Goal: Task Accomplishment & Management: Use online tool/utility

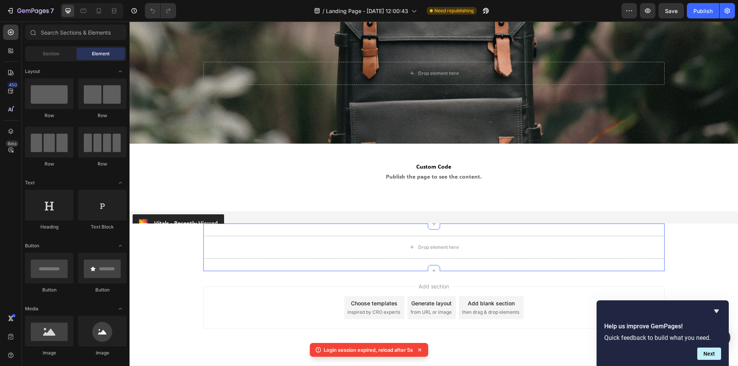
scroll to position [973, 0]
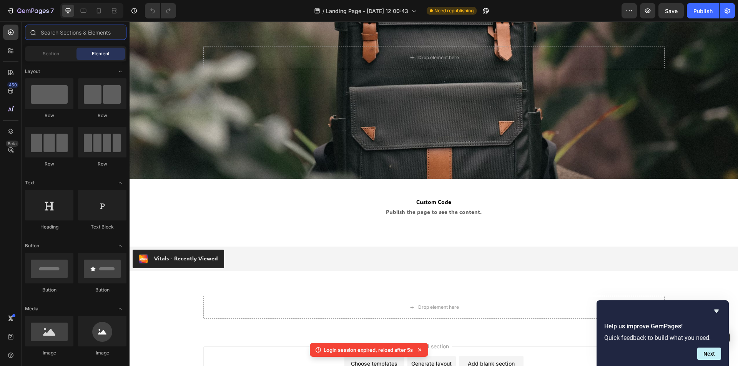
click at [55, 31] on input "text" at bounding box center [75, 32] width 101 height 15
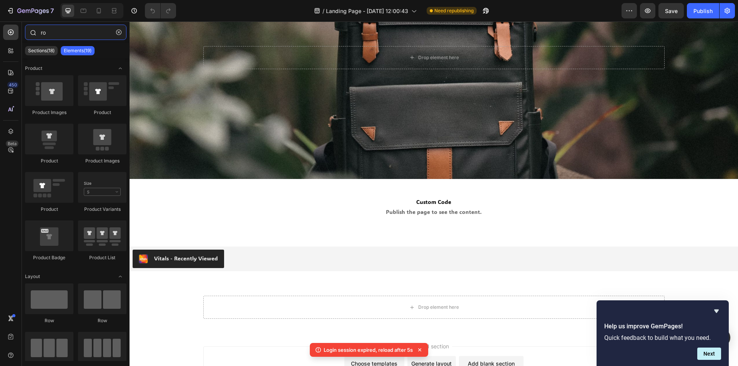
type input "row"
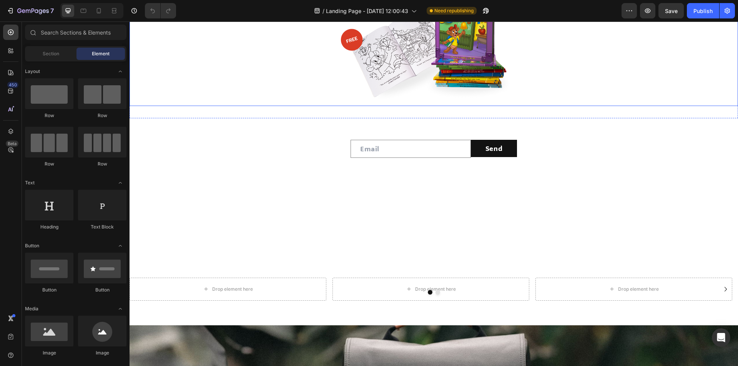
radio input "false"
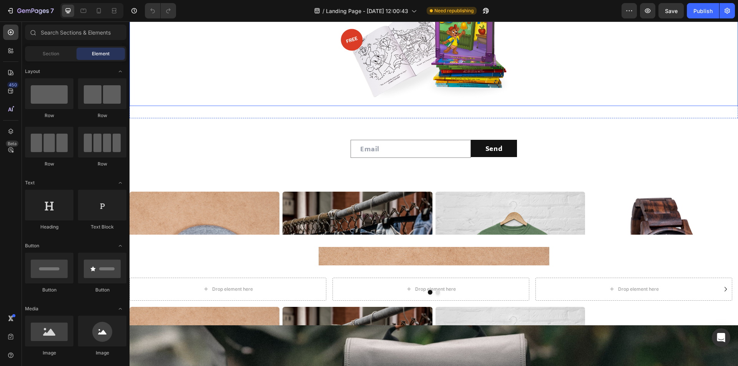
radio input "false"
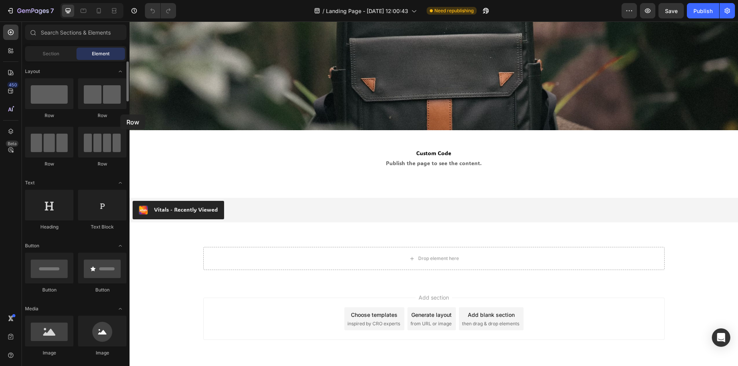
click at [120, 114] on div "Row" at bounding box center [102, 115] width 48 height 7
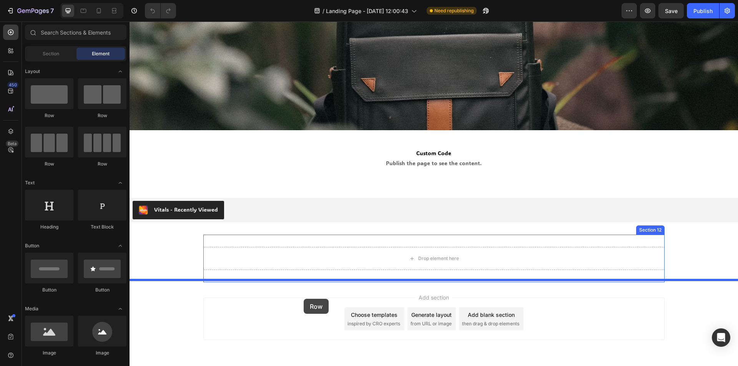
drag, startPoint x: 243, startPoint y: 125, endPoint x: 303, endPoint y: 299, distance: 184.3
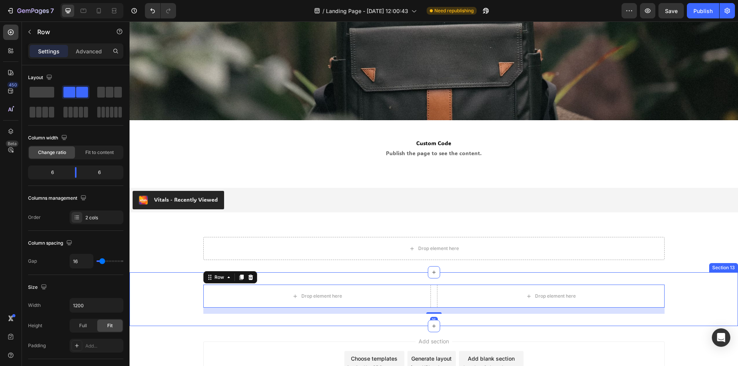
scroll to position [1099, 0]
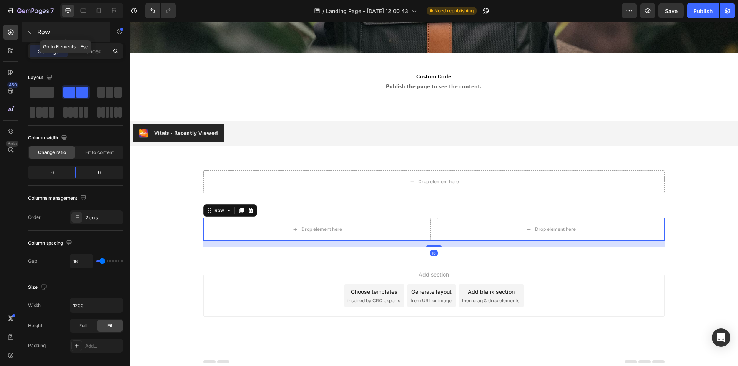
click at [33, 29] on button "button" at bounding box center [29, 32] width 12 height 12
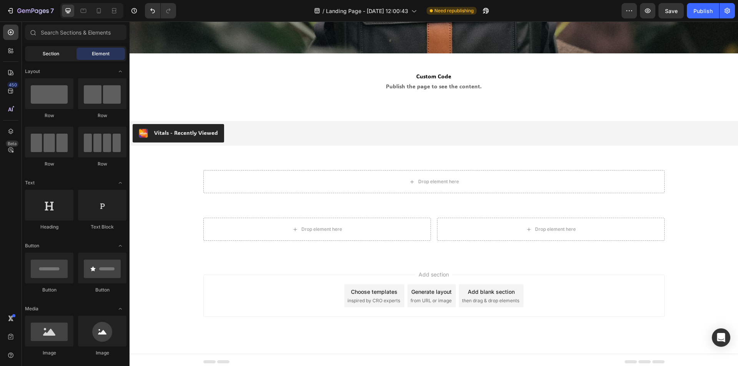
click at [63, 56] on div "Section" at bounding box center [51, 54] width 48 height 12
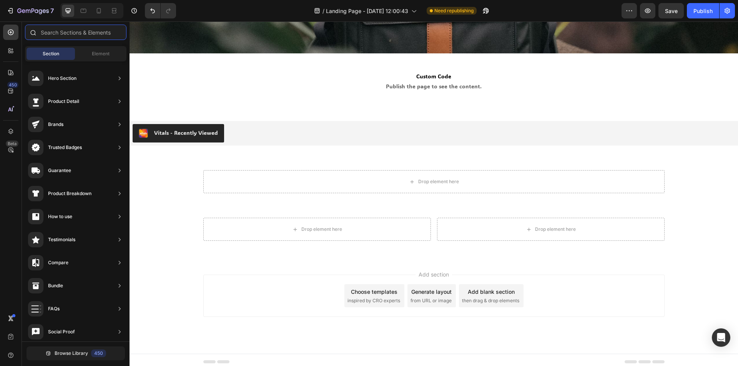
click at [76, 34] on input "text" at bounding box center [75, 32] width 101 height 15
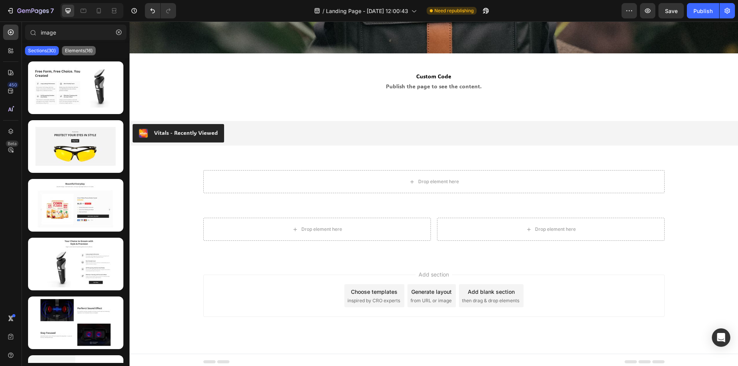
click at [85, 47] on div "Elements(16)" at bounding box center [79, 50] width 34 height 9
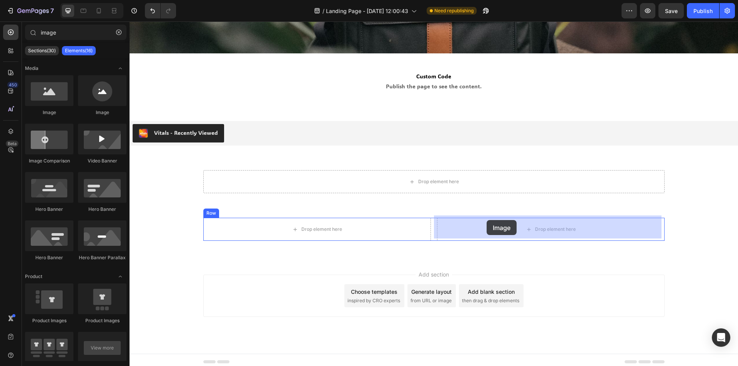
drag, startPoint x: 275, startPoint y: 162, endPoint x: 486, endPoint y: 220, distance: 219.0
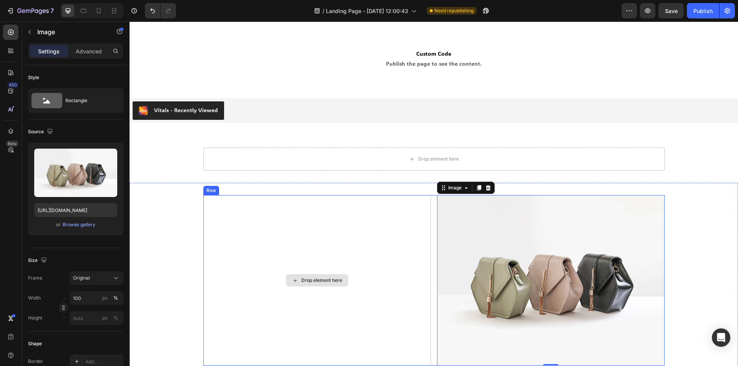
scroll to position [1138, 0]
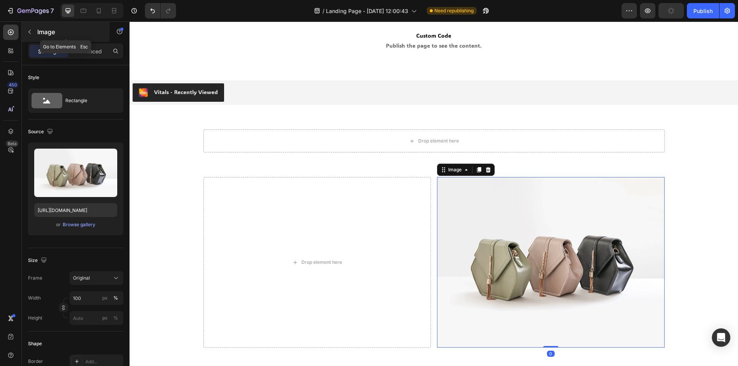
click at [42, 30] on p "Image" at bounding box center [69, 31] width 65 height 9
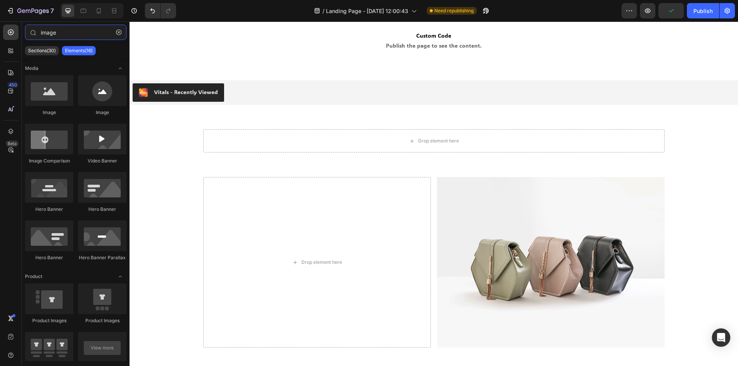
drag, startPoint x: 71, startPoint y: 32, endPoint x: 0, endPoint y: 32, distance: 70.7
click at [0, 32] on div "450 Beta image Sections(30) Elements(16) Media Image Image Image Comparison Vid…" at bounding box center [64, 194] width 129 height 345
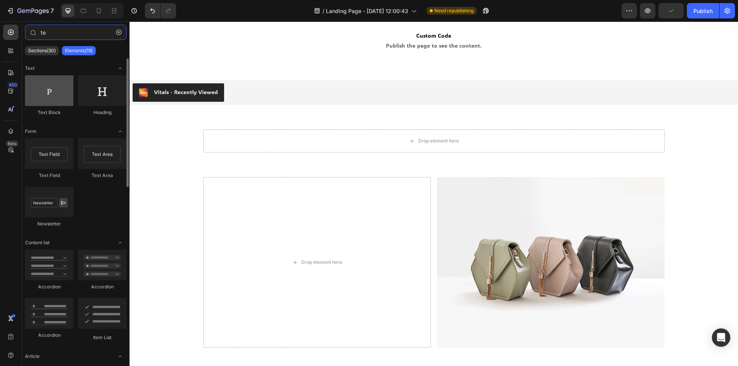
type input "te"
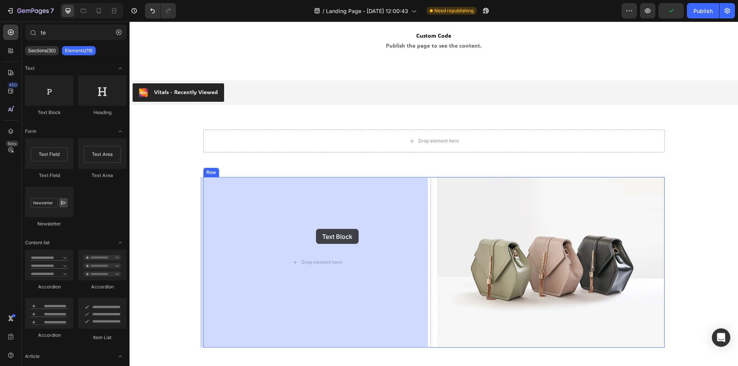
drag, startPoint x: 190, startPoint y: 117, endPoint x: 236, endPoint y: 188, distance: 84.7
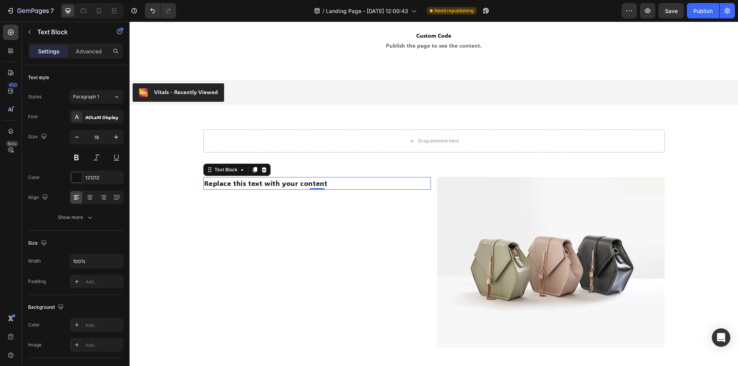
drag, startPoint x: 92, startPoint y: 50, endPoint x: 92, endPoint y: 63, distance: 13.1
click at [92, 50] on p "Advanced" at bounding box center [89, 51] width 26 height 8
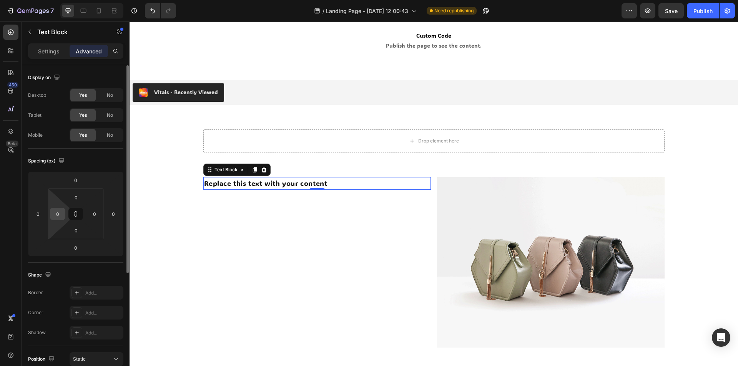
click at [61, 213] on input "0" at bounding box center [58, 214] width 12 height 12
type input "5"
click at [88, 167] on div "Spacing (px)" at bounding box center [75, 161] width 95 height 12
click at [58, 216] on input "5" at bounding box center [58, 214] width 12 height 12
type input "0"
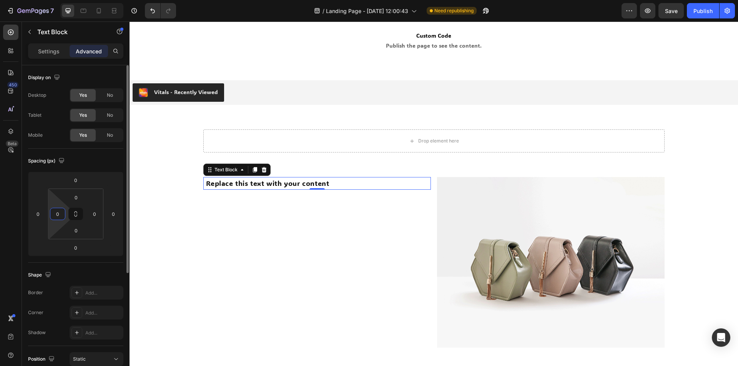
click at [98, 264] on div "Shape Border Add... Corner Add... Shadow Add..." at bounding box center [75, 304] width 95 height 83
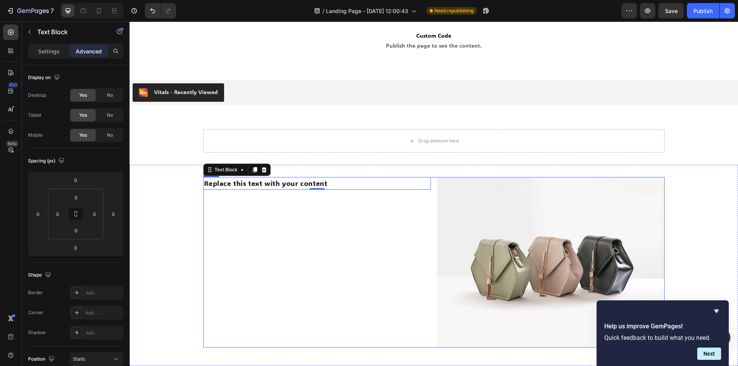
click at [206, 185] on div "Replace this text with your content" at bounding box center [316, 183] width 227 height 13
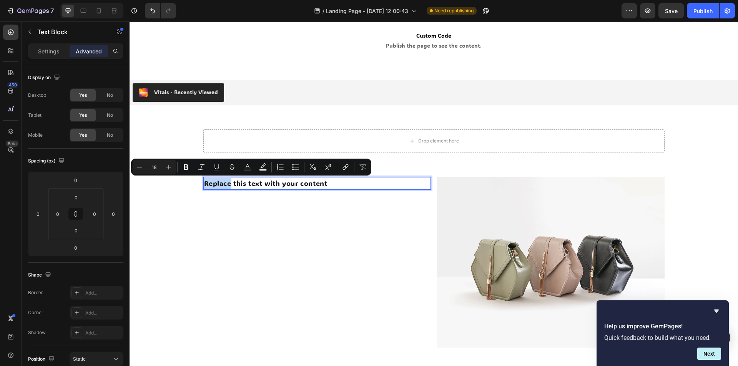
drag, startPoint x: 206, startPoint y: 185, endPoint x: 201, endPoint y: 185, distance: 5.4
click at [203, 185] on div "Replace this text with your content" at bounding box center [316, 183] width 227 height 13
click at [206, 182] on p "Replace this text with your content" at bounding box center [317, 183] width 226 height 11
drag, startPoint x: 206, startPoint y: 184, endPoint x: 202, endPoint y: 184, distance: 4.2
click at [204, 184] on p "Replace this text with your content" at bounding box center [317, 183] width 226 height 11
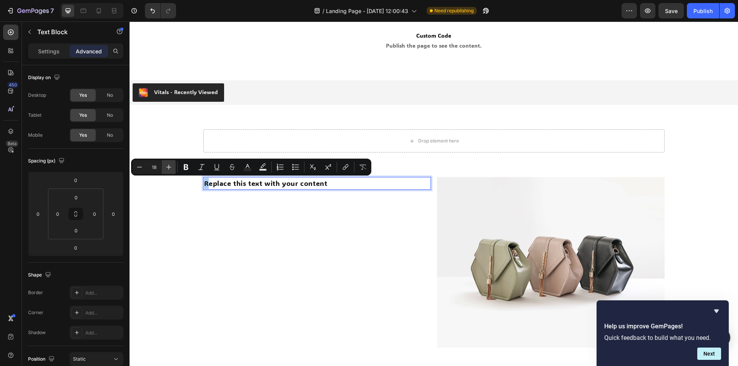
click at [168, 166] on icon "Editor contextual toolbar" at bounding box center [169, 167] width 8 height 8
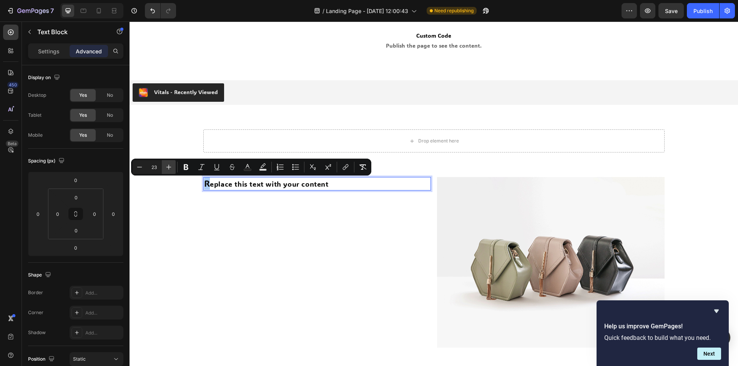
click at [168, 166] on icon "Editor contextual toolbar" at bounding box center [169, 167] width 8 height 8
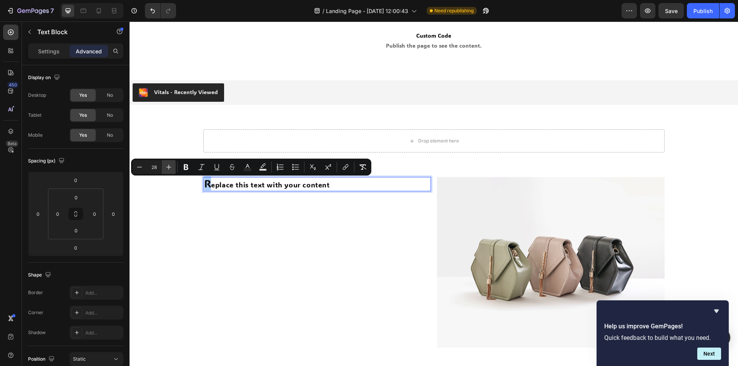
click at [168, 166] on icon "Editor contextual toolbar" at bounding box center [169, 167] width 8 height 8
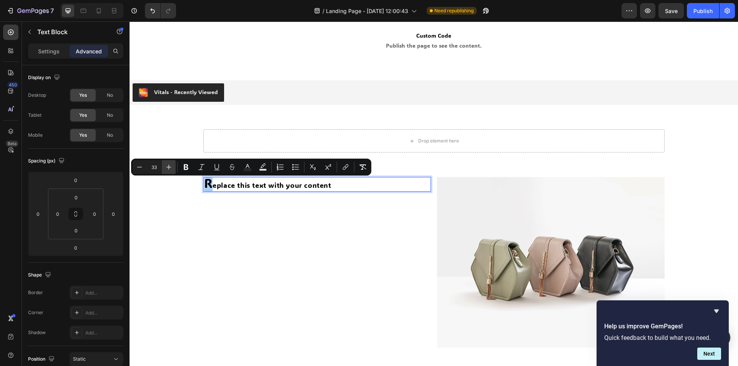
click at [168, 166] on icon "Editor contextual toolbar" at bounding box center [169, 167] width 8 height 8
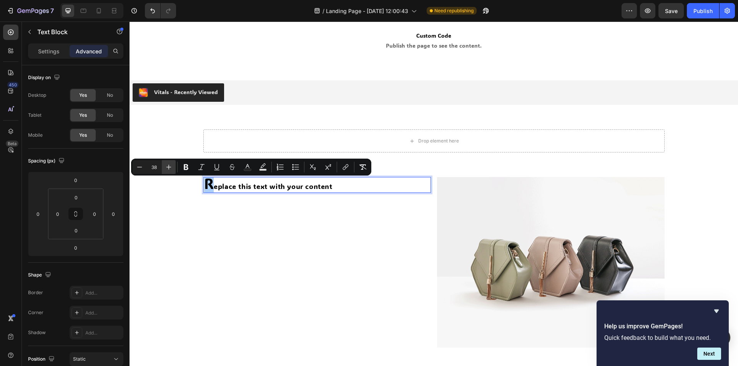
click at [168, 166] on icon "Editor contextual toolbar" at bounding box center [169, 167] width 8 height 8
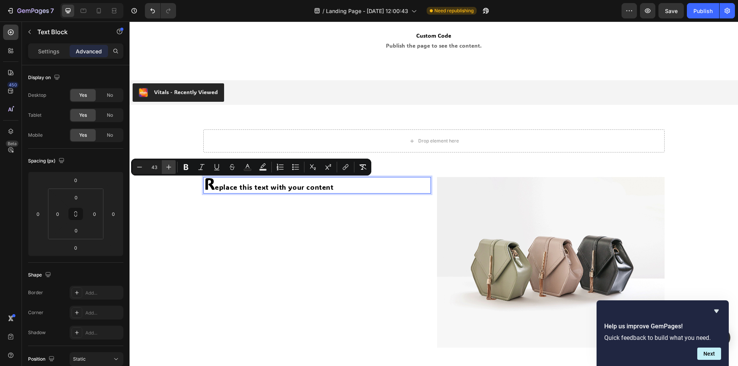
click at [168, 166] on icon "Editor contextual toolbar" at bounding box center [169, 167] width 8 height 8
click at [169, 166] on icon "Editor contextual toolbar" at bounding box center [168, 167] width 5 height 5
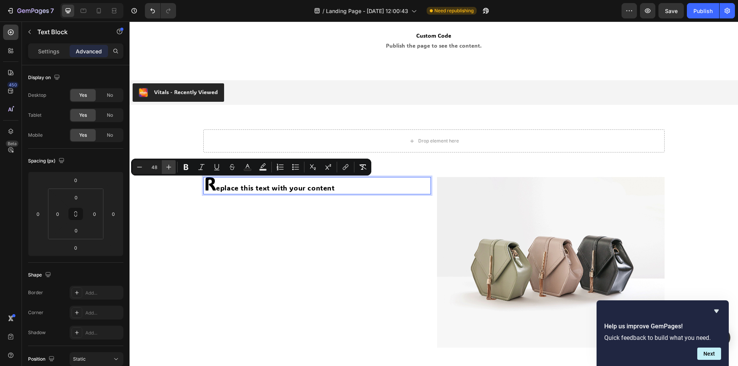
click at [169, 166] on icon "Editor contextual toolbar" at bounding box center [168, 167] width 5 height 5
type input "50"
click at [217, 185] on p "R eplace this text with your content" at bounding box center [269, 186] width 131 height 16
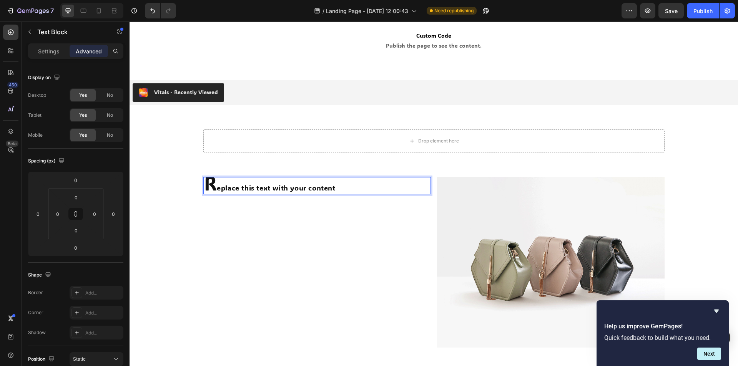
click at [214, 191] on p "R eplace this text with your content" at bounding box center [317, 186] width 226 height 16
drag, startPoint x: 214, startPoint y: 186, endPoint x: 193, endPoint y: 189, distance: 20.9
click at [193, 189] on div "R eplace this text with your content Text Block 0 Image Row" at bounding box center [433, 265] width 608 height 177
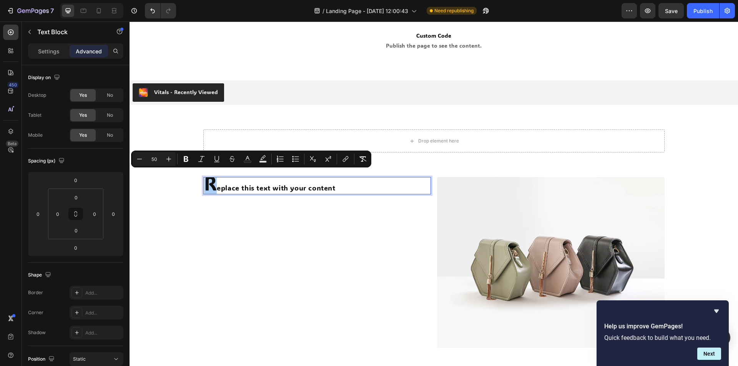
click at [156, 157] on input "50" at bounding box center [153, 158] width 15 height 9
click at [153, 159] on input "50" at bounding box center [153, 158] width 15 height 9
type input "45"
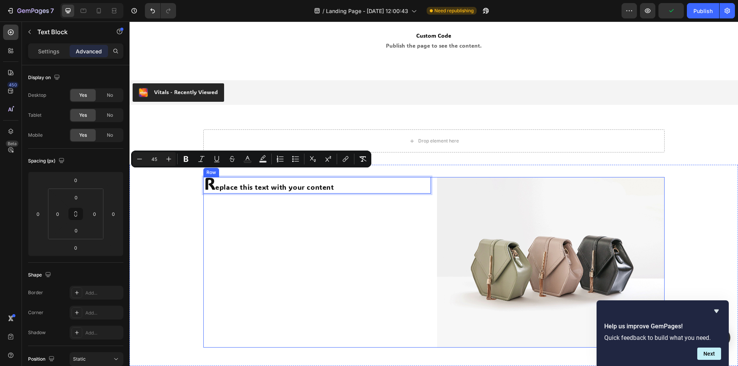
click at [378, 214] on div "R eplace this text with your content Text Block 0" at bounding box center [316, 262] width 227 height 171
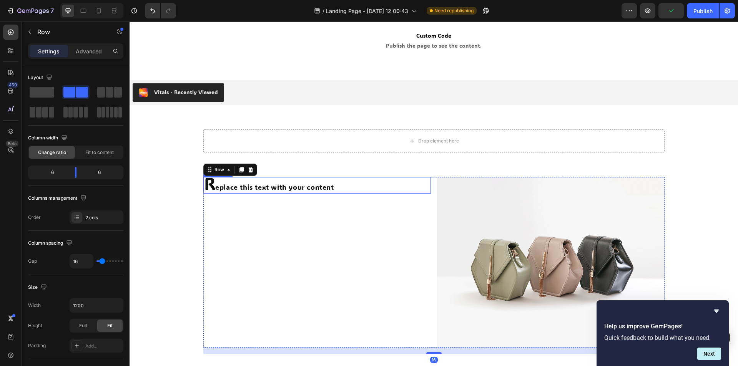
click at [319, 190] on p "R eplace this text with your content" at bounding box center [317, 185] width 226 height 15
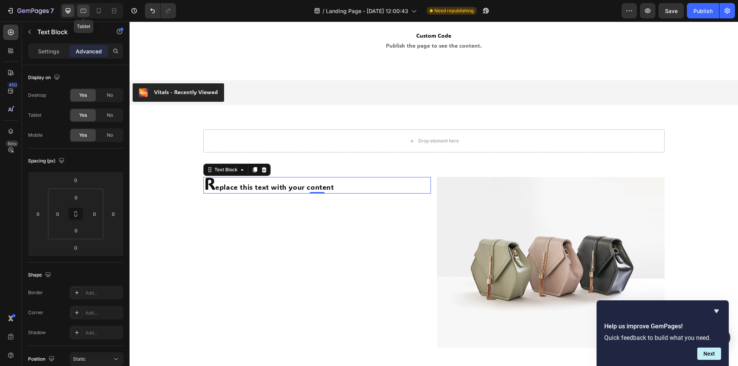
click at [85, 15] on div at bounding box center [83, 11] width 12 height 12
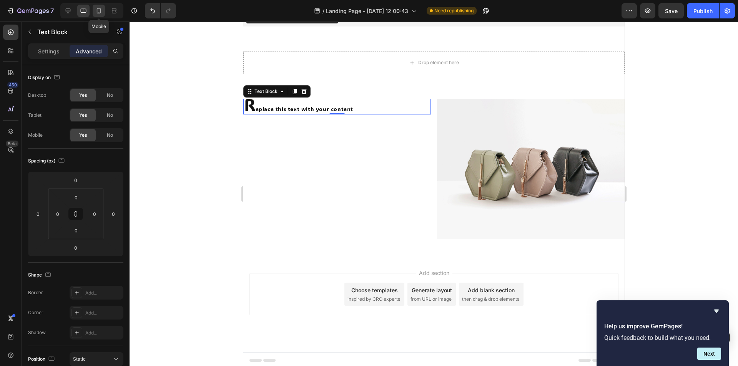
scroll to position [1217, 0]
click at [99, 13] on icon at bounding box center [99, 10] width 4 height 5
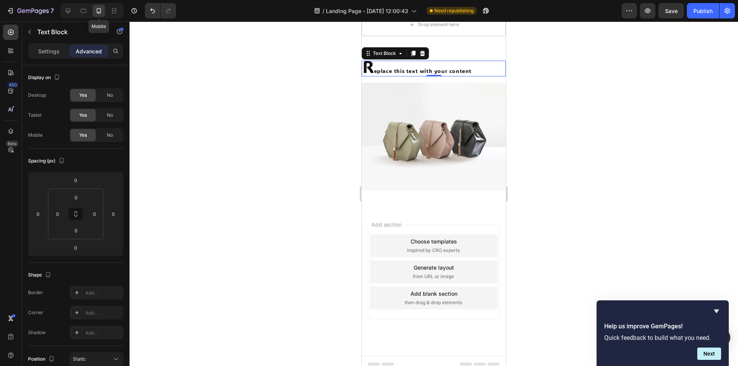
scroll to position [1409, 0]
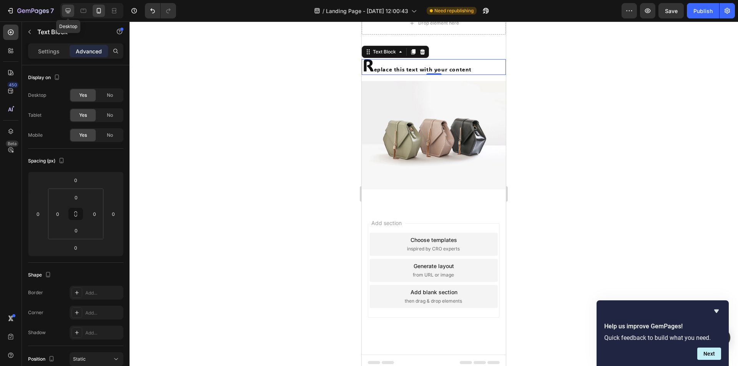
click at [65, 11] on icon at bounding box center [68, 11] width 8 height 8
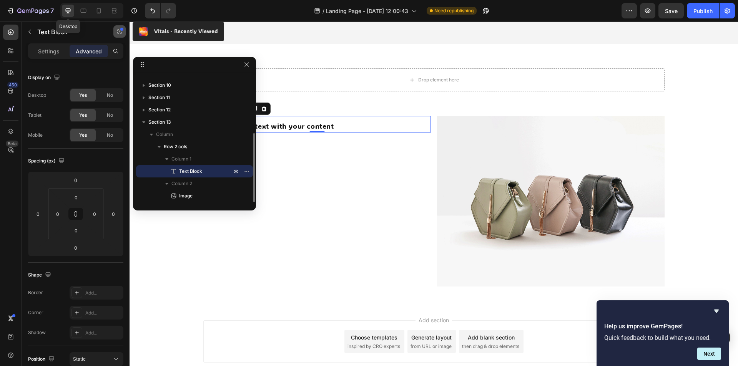
scroll to position [1248, 0]
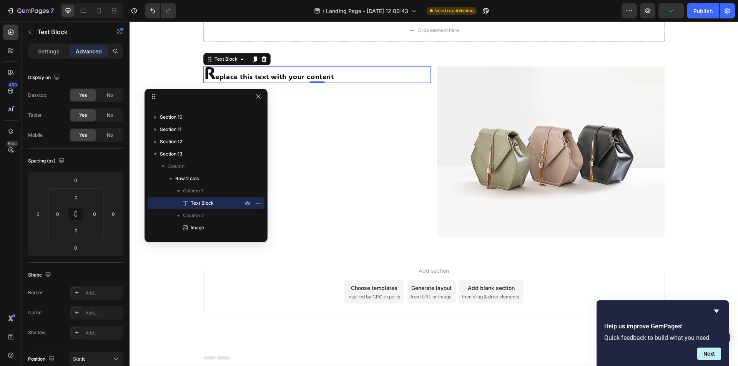
drag, startPoint x: 216, startPoint y: 70, endPoint x: 228, endPoint y: 109, distance: 41.3
click at [228, 111] on div "Section 1 Section 2 Section 3 Section 4 Section 5 Section 6 Section 7 Section 8…" at bounding box center [205, 170] width 123 height 133
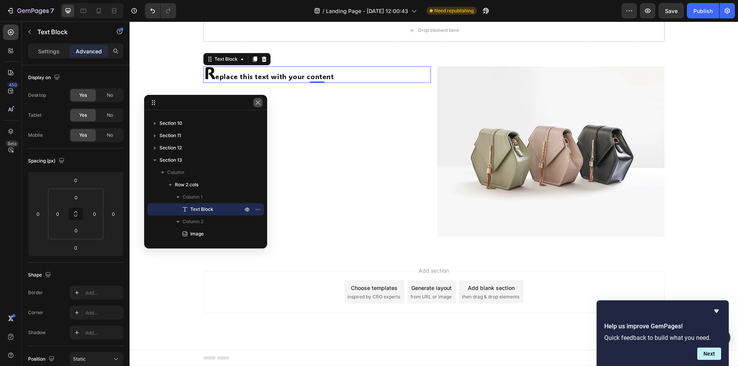
click at [260, 103] on icon "button" at bounding box center [258, 102] width 6 height 6
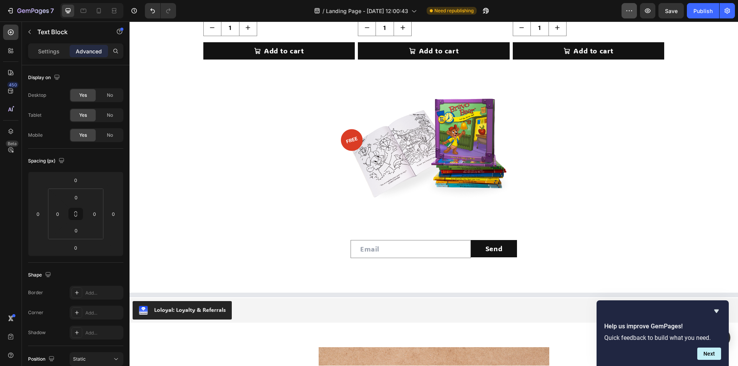
scroll to position [480, 0]
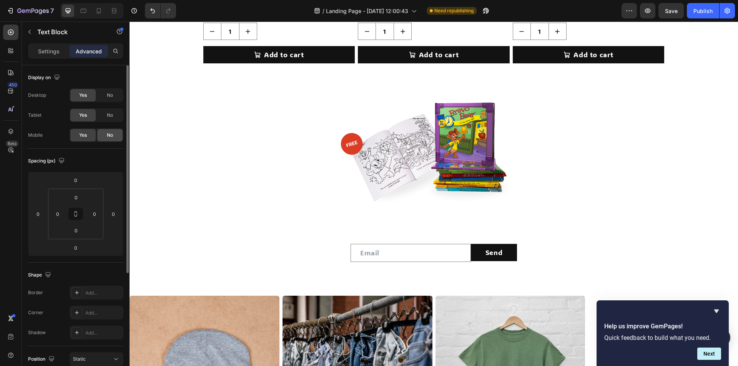
click at [110, 139] on div "No" at bounding box center [109, 135] width 25 height 12
